Goal: Find contact information: Find contact information

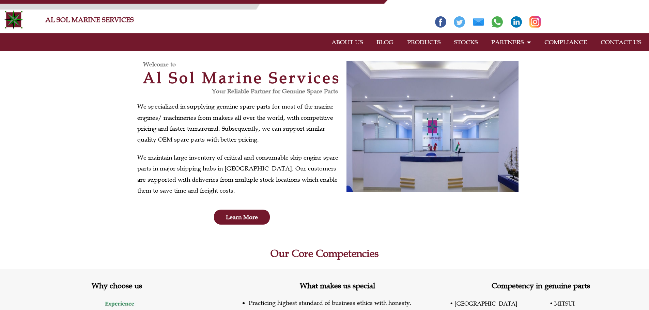
click at [625, 42] on link "CONTACT US" at bounding box center [620, 42] width 54 height 16
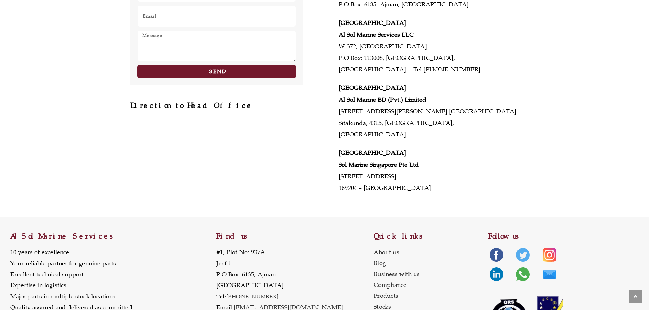
scroll to position [329, 0]
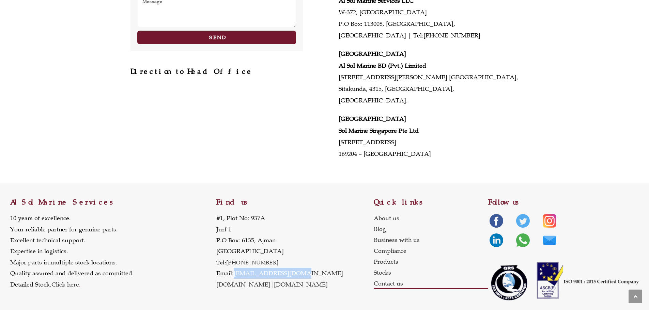
drag, startPoint x: 296, startPoint y: 264, endPoint x: 240, endPoint y: 263, distance: 55.5
click at [237, 266] on p "[STREET_ADDRESS] Tel: [PHONE_NUMBER] Email: [EMAIL_ADDRESS][DOMAIN_NAME] [DOMAI…" at bounding box center [279, 251] width 127 height 77
click at [296, 260] on p "[STREET_ADDRESS] Tel: [PHONE_NUMBER] Email: [EMAIL_ADDRESS][DOMAIN_NAME] [DOMAI…" at bounding box center [279, 251] width 127 height 77
drag, startPoint x: 283, startPoint y: 263, endPoint x: 236, endPoint y: 264, distance: 46.7
click at [236, 264] on p "[STREET_ADDRESS] Tel: [PHONE_NUMBER] Email: [EMAIL_ADDRESS][DOMAIN_NAME] [DOMAI…" at bounding box center [279, 251] width 127 height 77
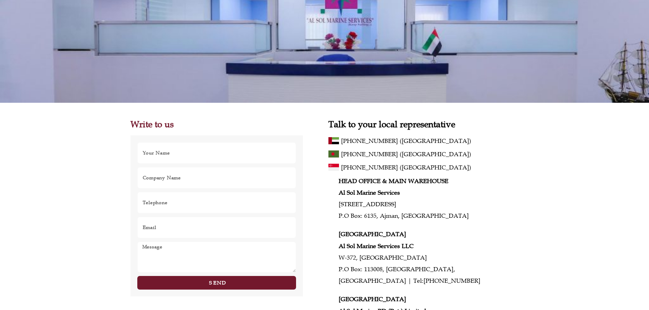
scroll to position [0, 0]
